Goal: Task Accomplishment & Management: Use online tool/utility

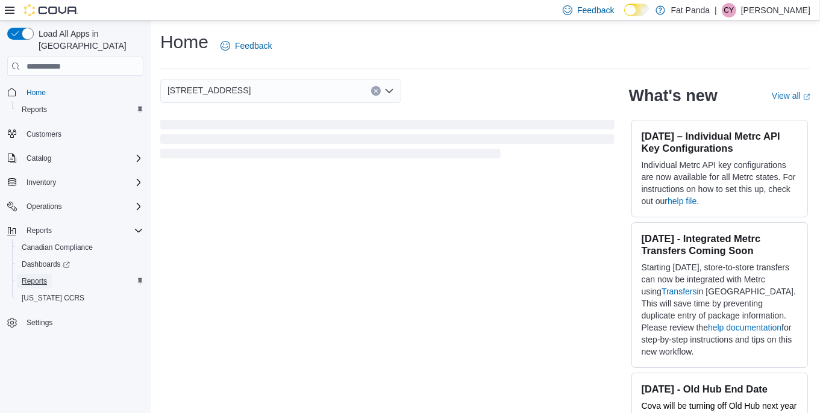
click at [36, 277] on span "Reports" at bounding box center [34, 282] width 25 height 10
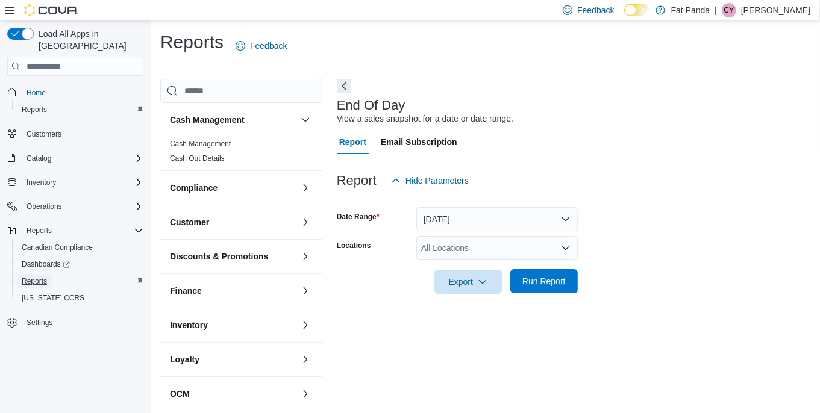
scroll to position [9, 0]
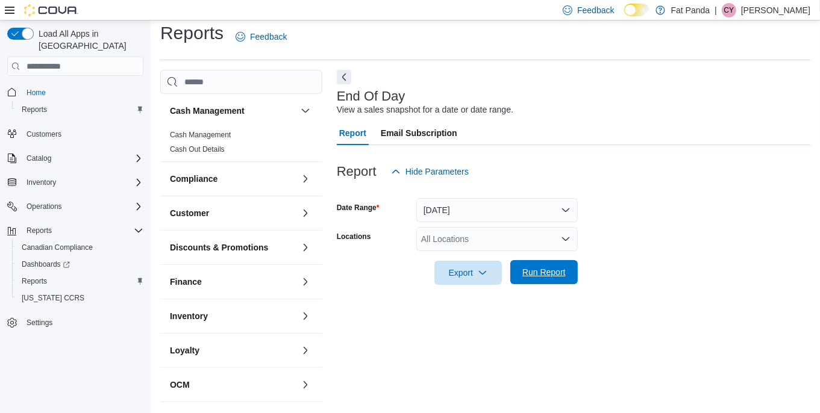
click at [548, 278] on span "Run Report" at bounding box center [543, 272] width 43 height 12
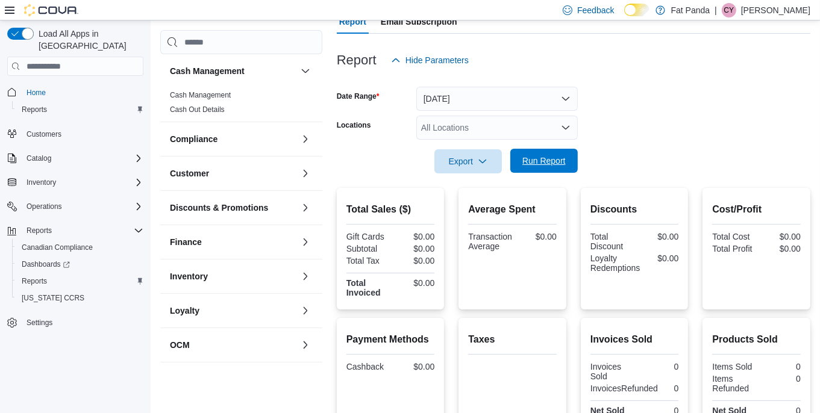
scroll to position [54, 0]
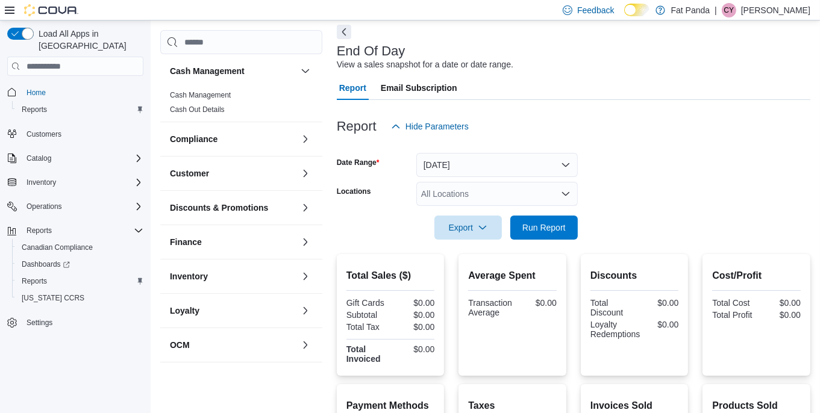
click at [502, 193] on div "All Locations" at bounding box center [496, 194] width 161 height 24
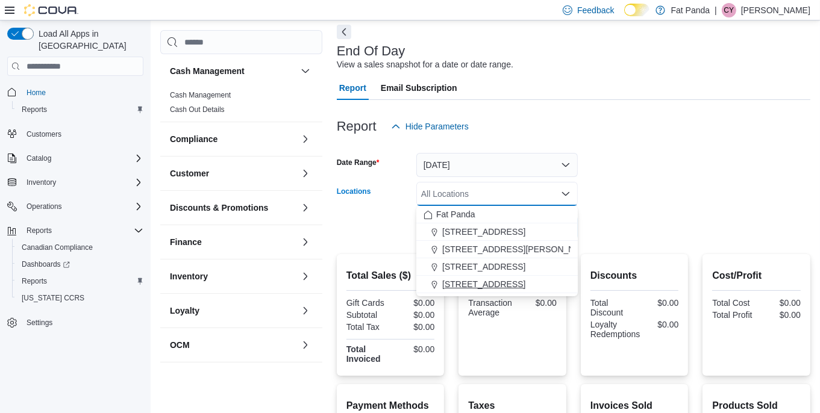
click at [511, 282] on span "[STREET_ADDRESS]" at bounding box center [483, 284] width 83 height 12
drag, startPoint x: 513, startPoint y: 325, endPoint x: 513, endPoint y: 313, distance: 12.7
click at [513, 324] on div "Average Spent Transaction Average $0.00" at bounding box center [512, 315] width 89 height 102
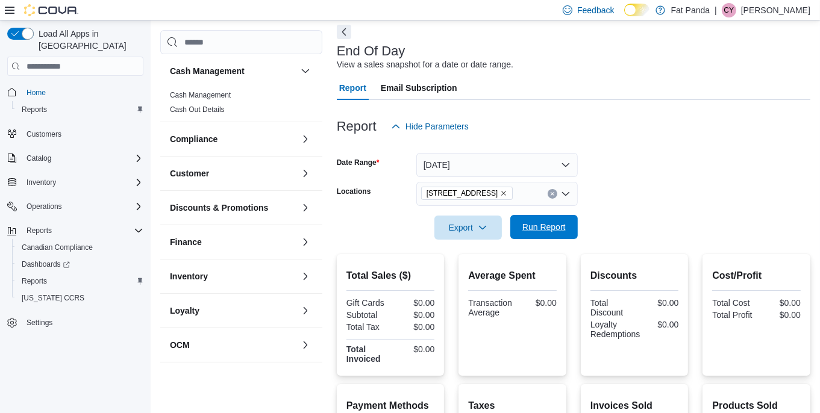
click at [530, 225] on span "Run Report" at bounding box center [543, 227] width 43 height 12
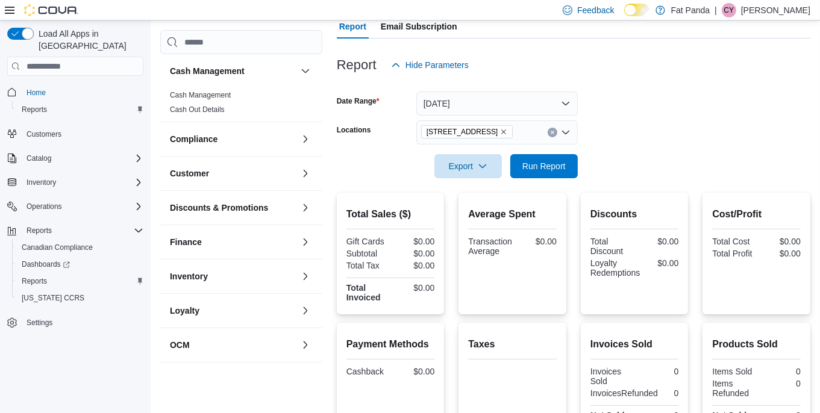
scroll to position [114, 0]
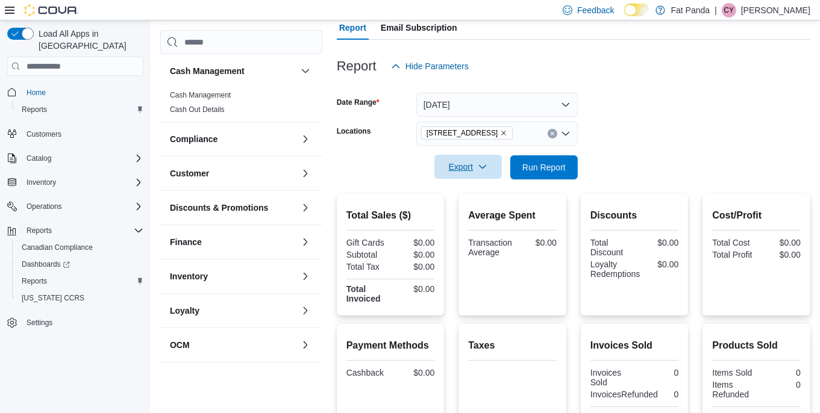
click at [473, 166] on span "Export" at bounding box center [468, 167] width 53 height 24
click at [475, 219] on span "Export to Pdf" at bounding box center [470, 216] width 54 height 10
click at [770, 10] on p "[PERSON_NAME]" at bounding box center [775, 10] width 69 height 14
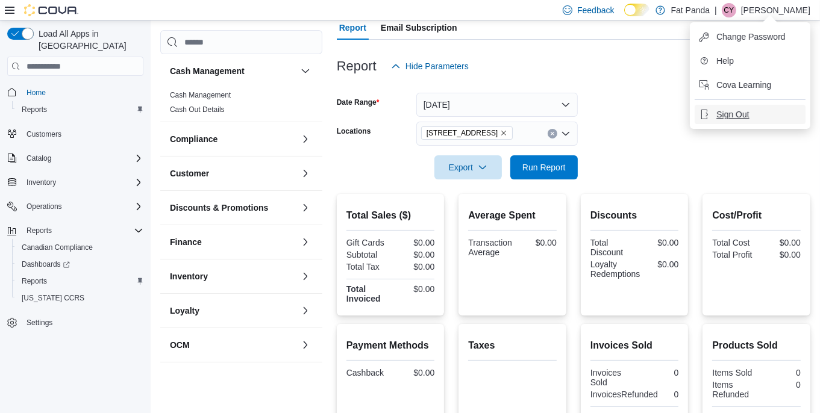
drag, startPoint x: 732, startPoint y: 108, endPoint x: 245, endPoint y: 0, distance: 499.3
click at [732, 108] on span "Sign Out" at bounding box center [732, 114] width 33 height 12
